Goal: Information Seeking & Learning: Learn about a topic

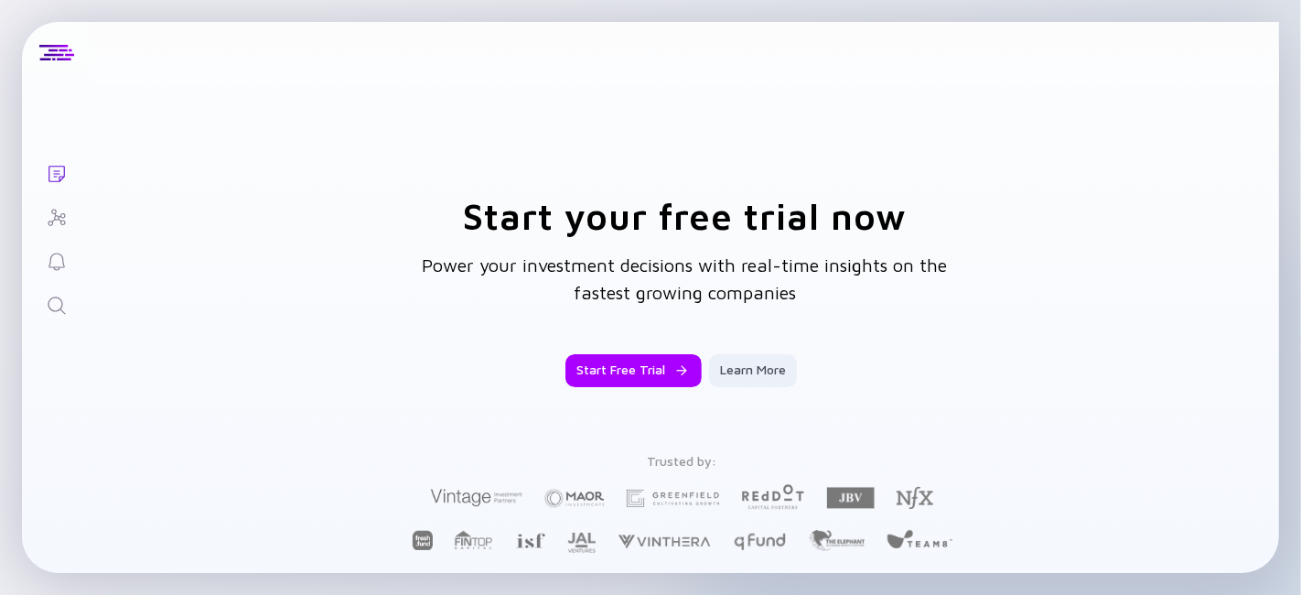
click at [57, 299] on icon "Search" at bounding box center [57, 306] width 22 height 22
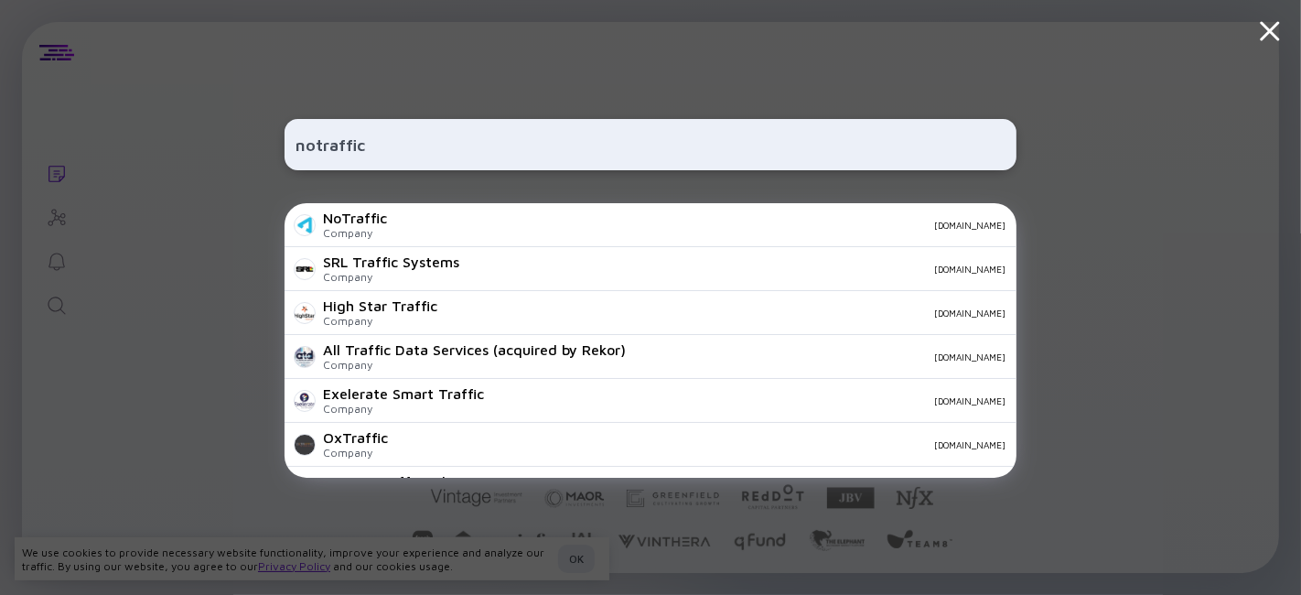
type input "notraffic"
click at [360, 231] on div "Company" at bounding box center [355, 233] width 64 height 14
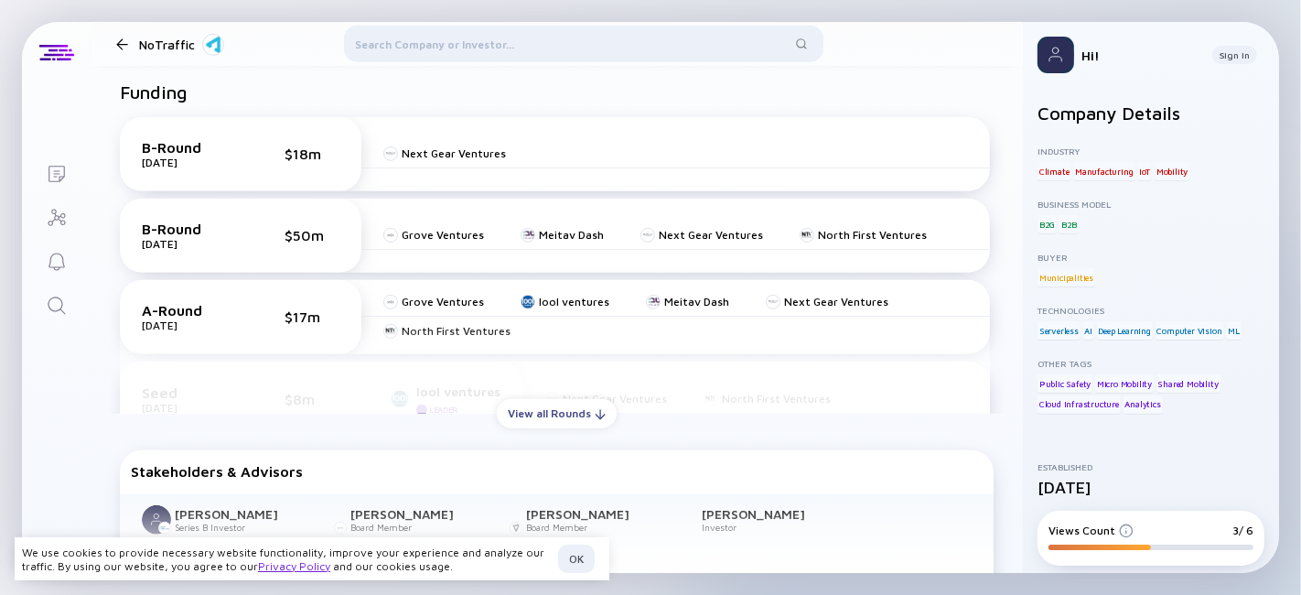
scroll to position [812, 0]
click at [546, 406] on div "View all Rounds" at bounding box center [557, 413] width 120 height 28
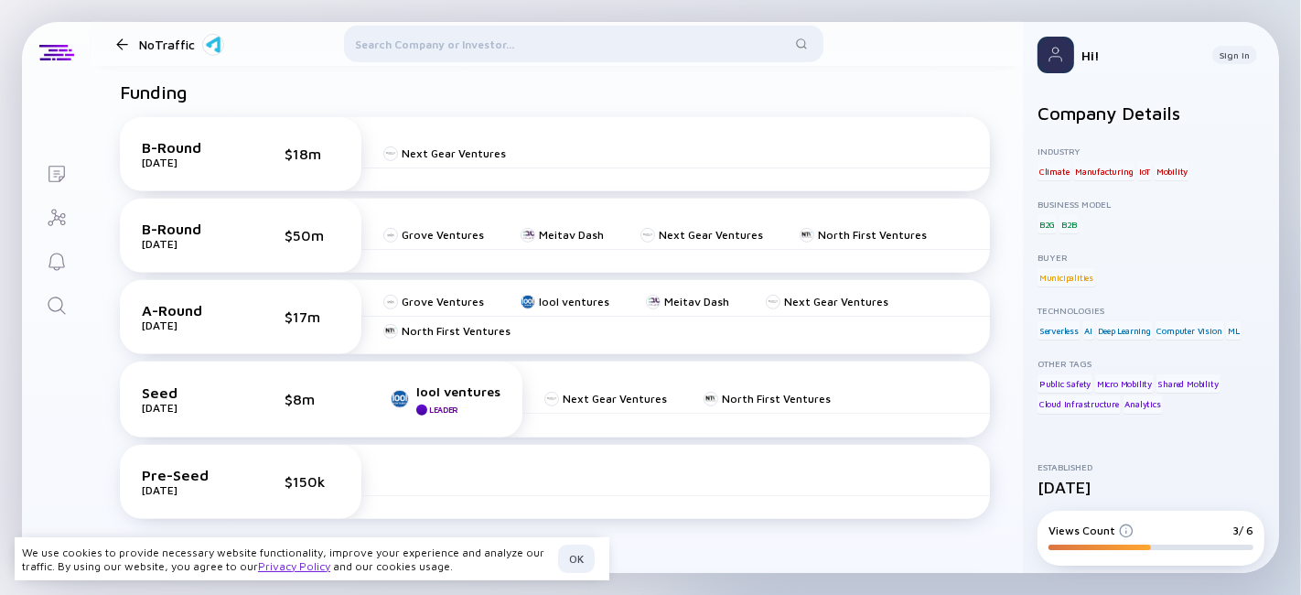
drag, startPoint x: 890, startPoint y: 400, endPoint x: 891, endPoint y: 412, distance: 11.9
click at [891, 413] on div "Next Gear Ventures North First Ventures" at bounding box center [756, 398] width 468 height 29
click at [895, 400] on div "Next Gear Ventures North First Ventures" at bounding box center [756, 398] width 468 height 29
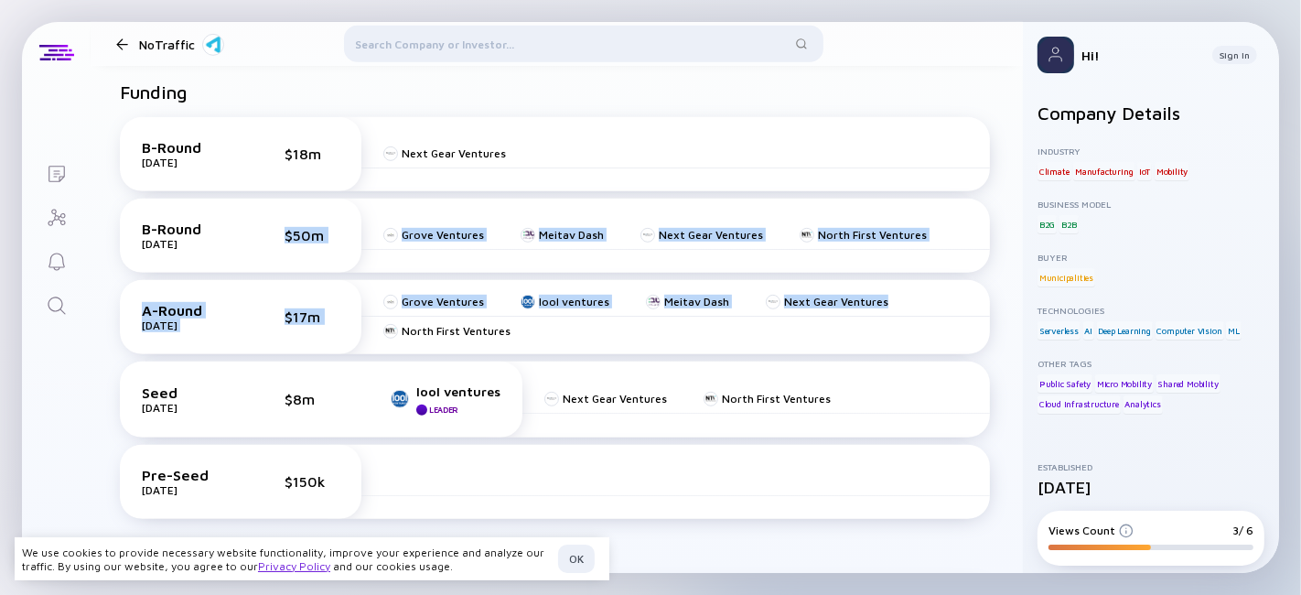
drag, startPoint x: 873, startPoint y: 340, endPoint x: 400, endPoint y: 210, distance: 490.5
click at [264, 257] on div "B-Round [DATE] $18m Next Gear Ventures B-Round [DATE] $50m Grove Ventures Meita…" at bounding box center [555, 321] width 870 height 409
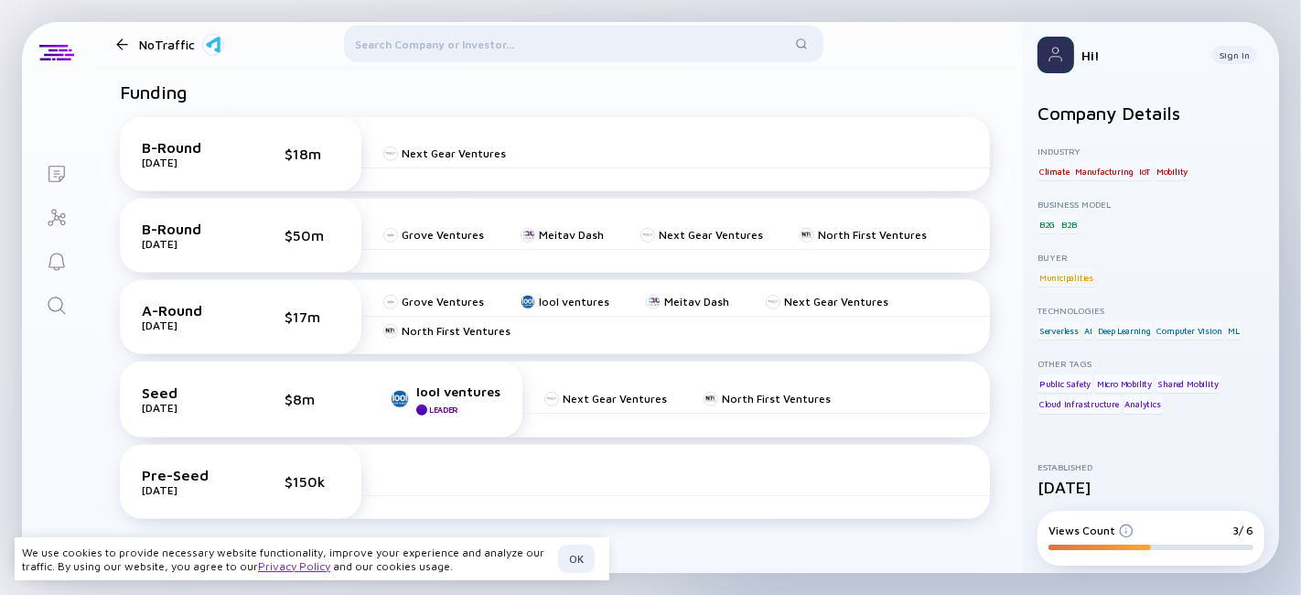
click at [923, 126] on div "B-Round [DATE] $18m Next Gear Ventures" at bounding box center [555, 154] width 870 height 74
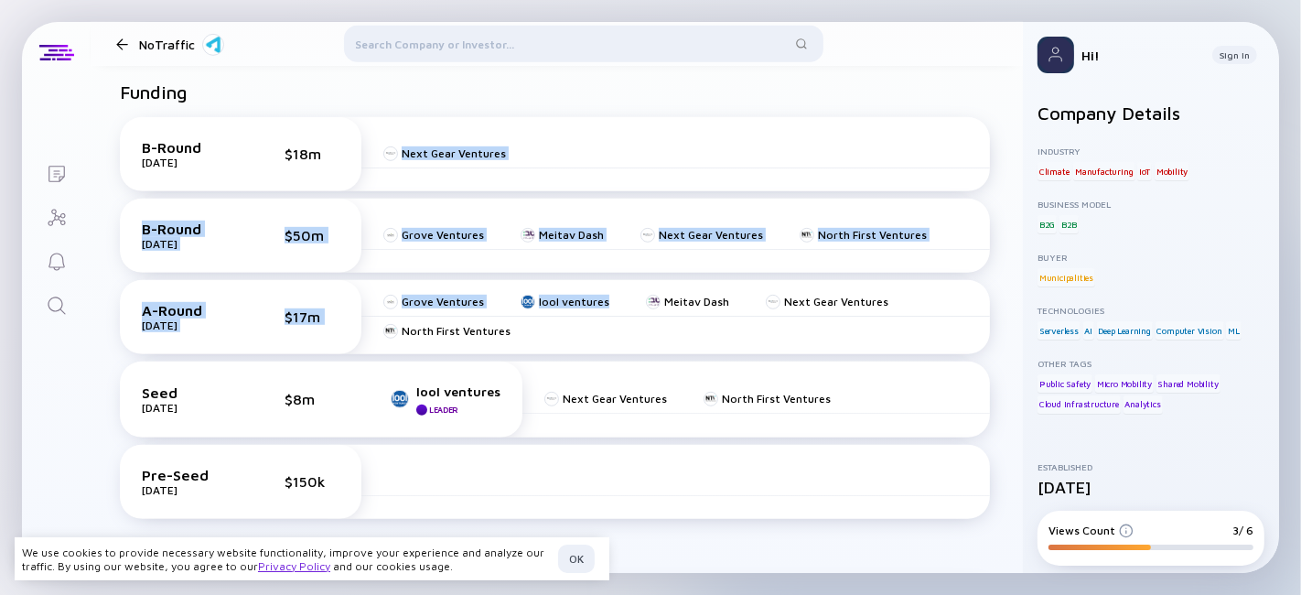
drag, startPoint x: 629, startPoint y: 332, endPoint x: 356, endPoint y: 127, distance: 341.8
click at [349, 125] on div "B-Round [DATE] $18m Next Gear Ventures B-Round [DATE] $50m Grove Ventures Meita…" at bounding box center [555, 321] width 870 height 409
click at [600, 113] on div "B-Round [DATE] $18m Next Gear Ventures B-Round [DATE] $50m Grove Ventures Meita…" at bounding box center [557, 321] width 896 height 439
drag, startPoint x: 750, startPoint y: 280, endPoint x: 307, endPoint y: 122, distance: 471.1
click at [296, 118] on div "B-Round [DATE] $18m Next Gear Ventures B-Round [DATE] $50m Grove Ventures Meita…" at bounding box center [555, 321] width 870 height 409
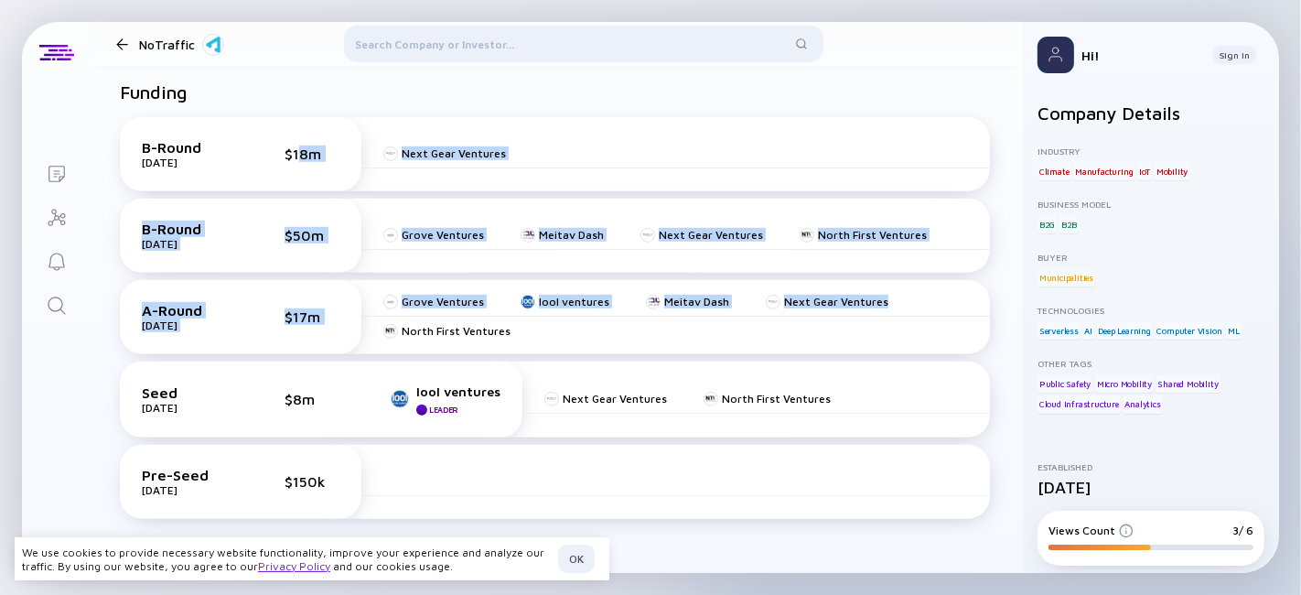
click at [594, 132] on div "B-Round [DATE] $18m Next Gear Ventures" at bounding box center [555, 154] width 870 height 74
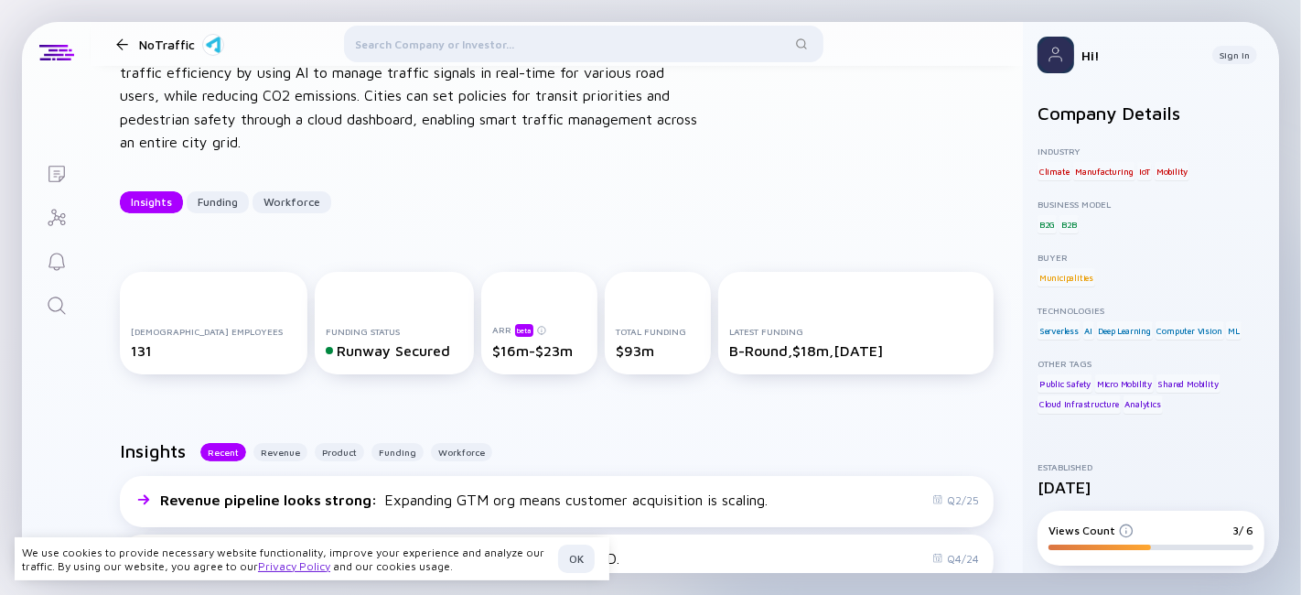
scroll to position [0, 0]
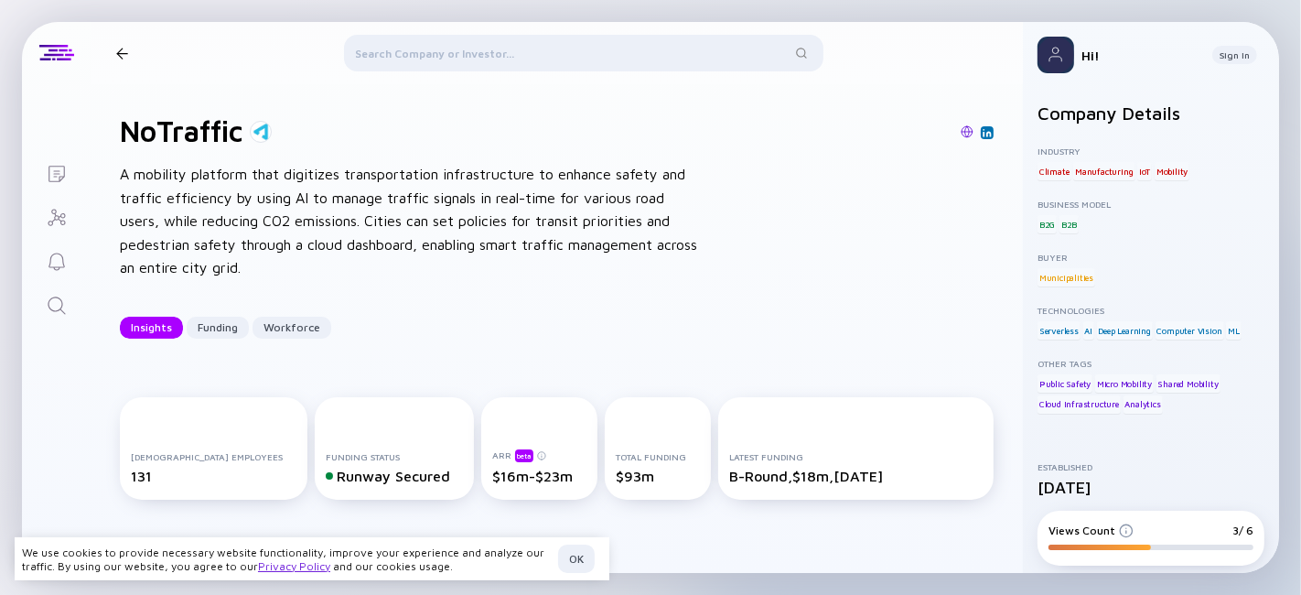
click at [471, 68] on div at bounding box center [583, 57] width 479 height 44
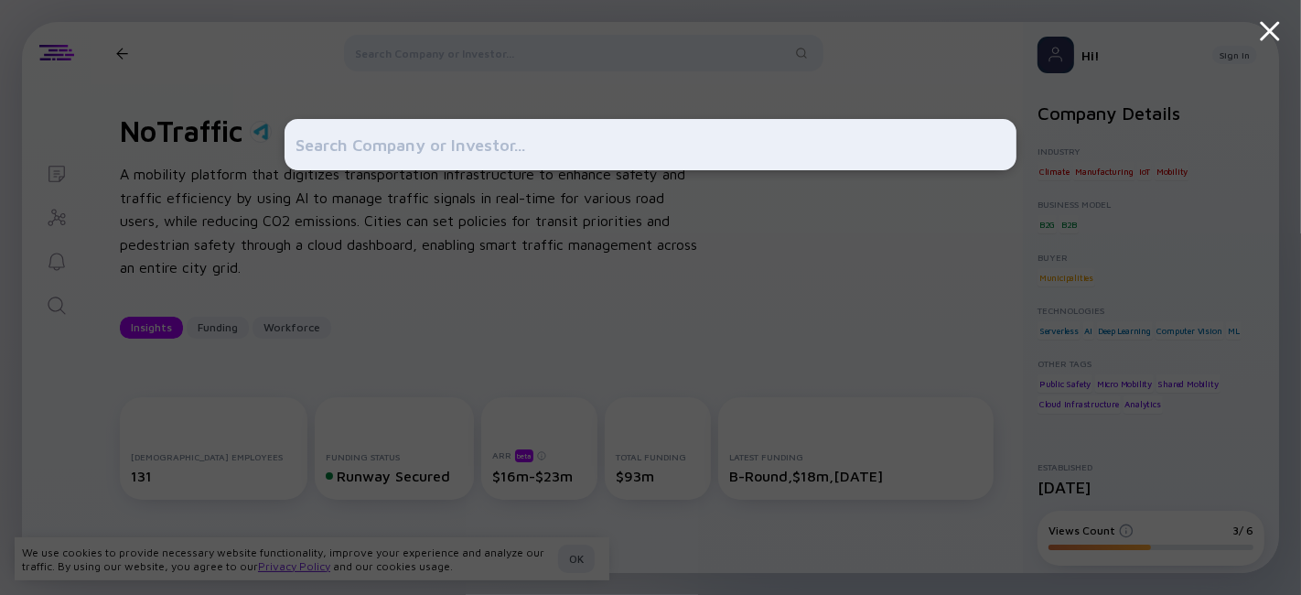
click at [807, 49] on div at bounding box center [651, 297] width 732 height 595
click at [1270, 19] on icon at bounding box center [1269, 31] width 33 height 33
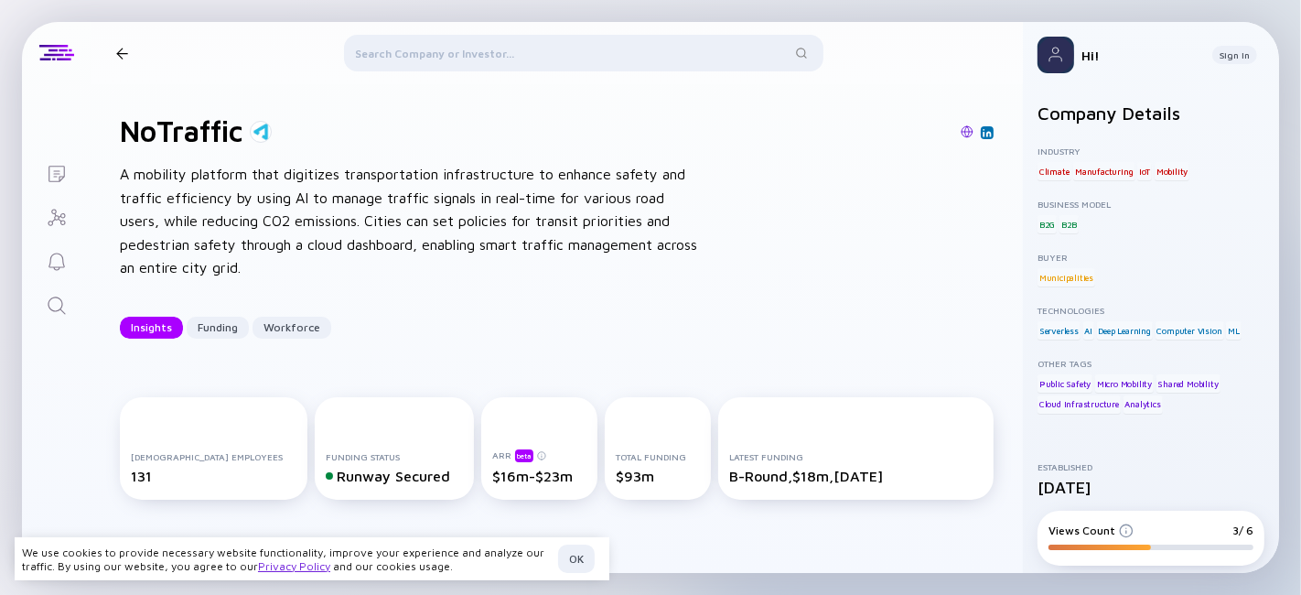
click at [807, 145] on div "NoTraffic" at bounding box center [557, 130] width 874 height 35
drag, startPoint x: 290, startPoint y: 461, endPoint x: 379, endPoint y: 474, distance: 89.7
click at [379, 474] on div "Funding Status Runway Secured" at bounding box center [395, 467] width 138 height 33
click at [378, 475] on div "Runway Secured" at bounding box center [395, 476] width 138 height 16
drag, startPoint x: 740, startPoint y: 462, endPoint x: 808, endPoint y: 475, distance: 68.9
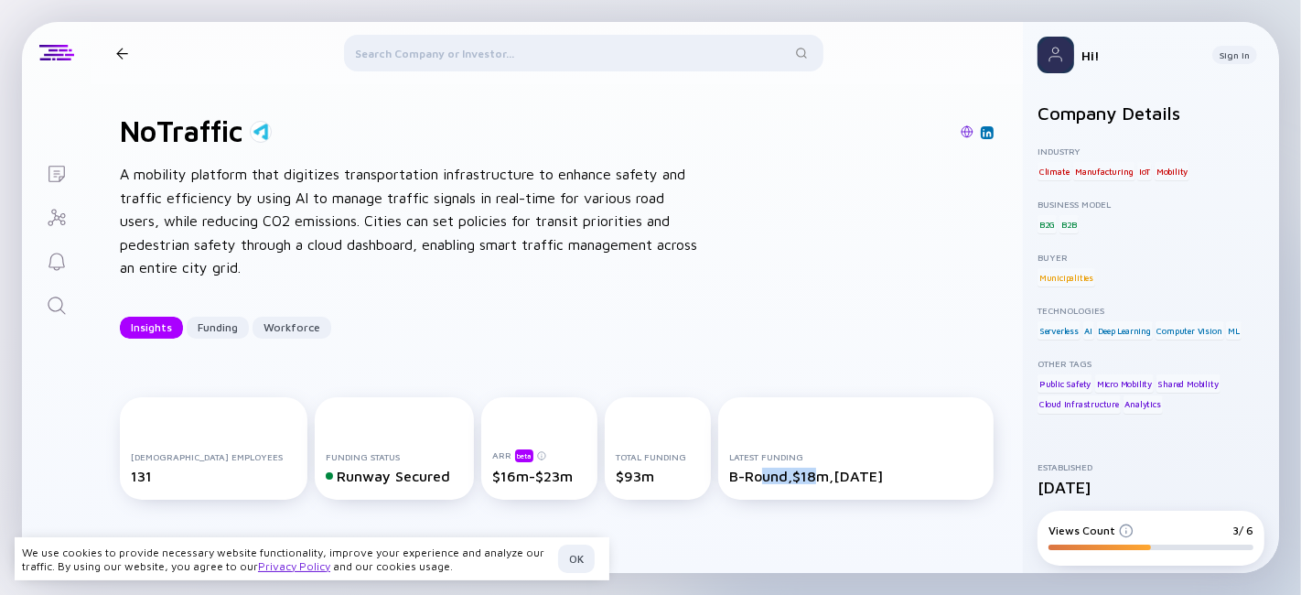
click at [808, 475] on div "Latest Funding B-Round, $18m, [DATE]" at bounding box center [855, 467] width 253 height 33
click at [808, 474] on div "B-Round, $18m, [DATE]" at bounding box center [855, 476] width 253 height 16
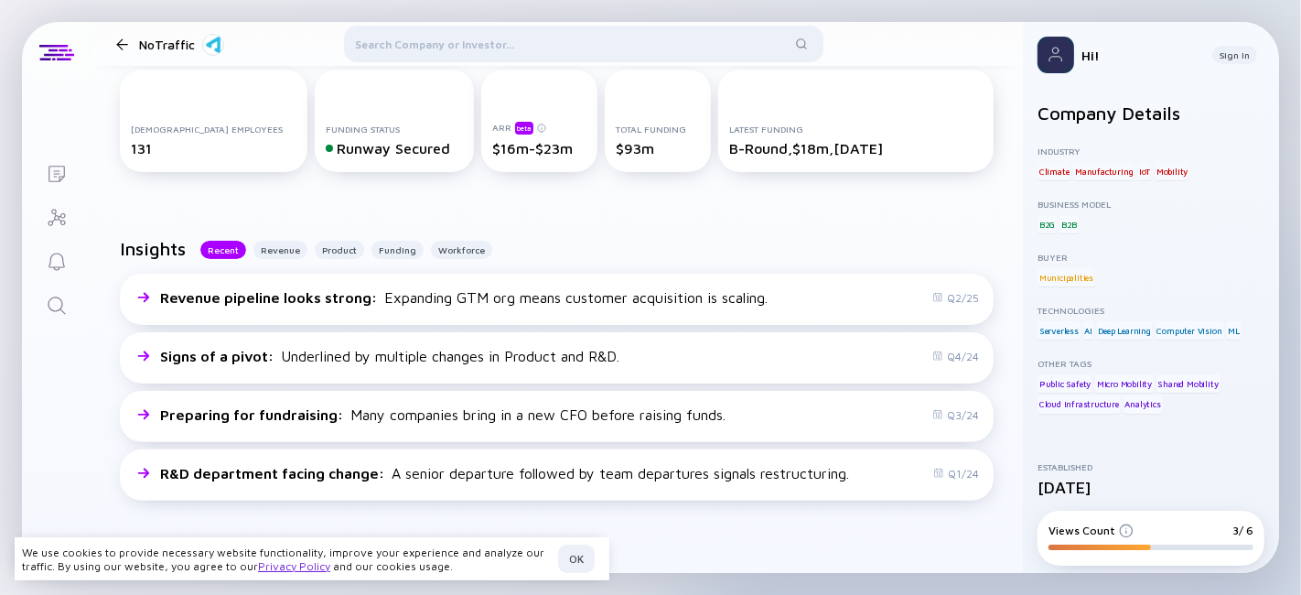
scroll to position [542, 0]
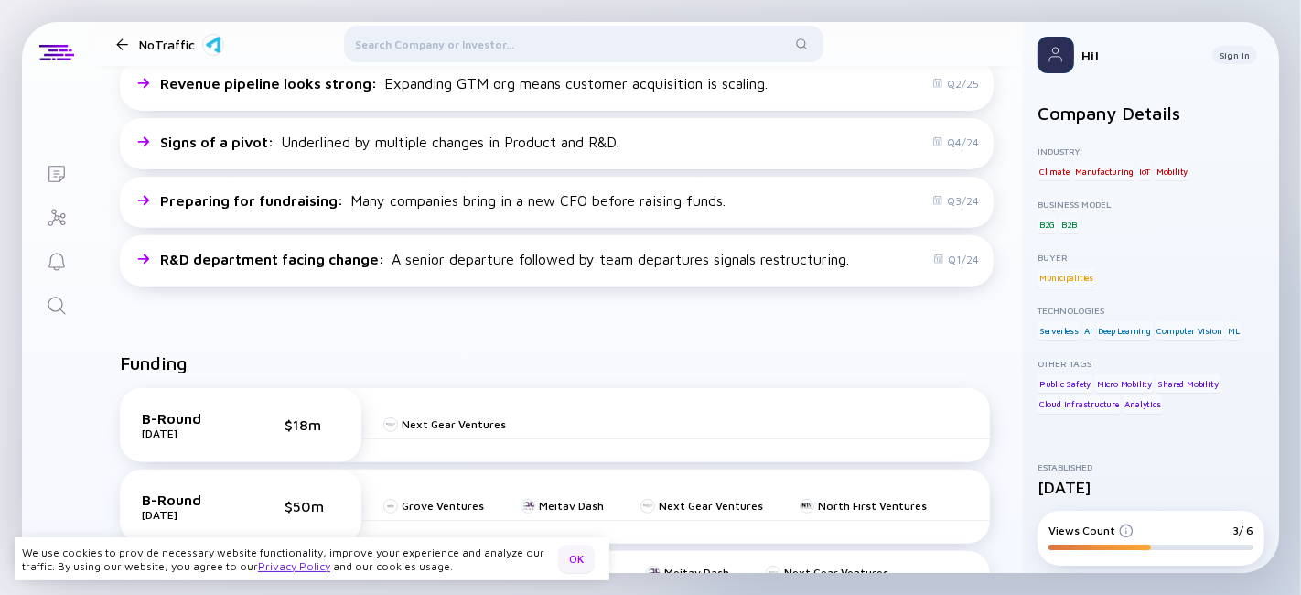
click at [577, 566] on div "OK" at bounding box center [576, 558] width 37 height 28
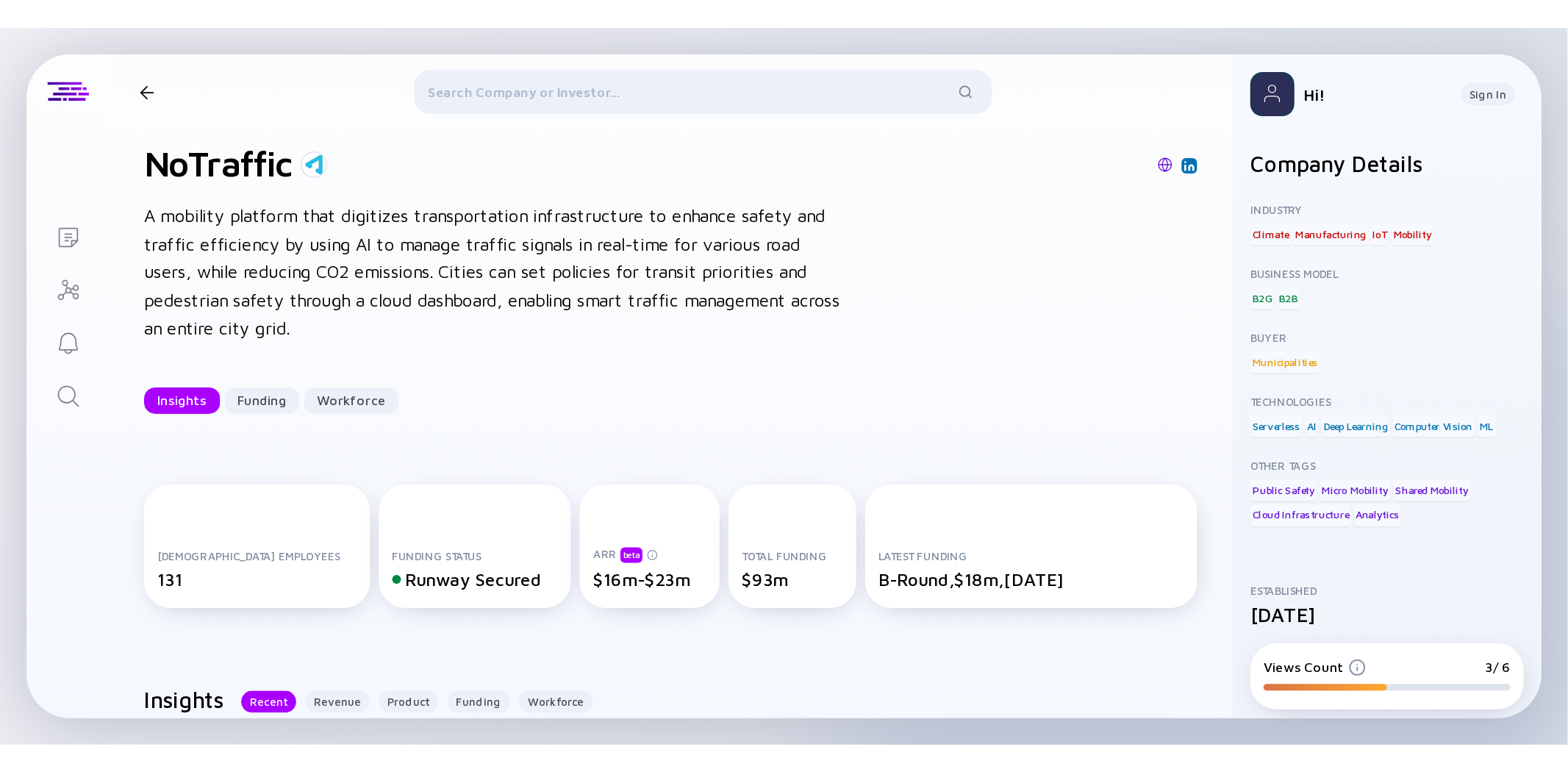
scroll to position [0, 0]
